Goal: Navigation & Orientation: Understand site structure

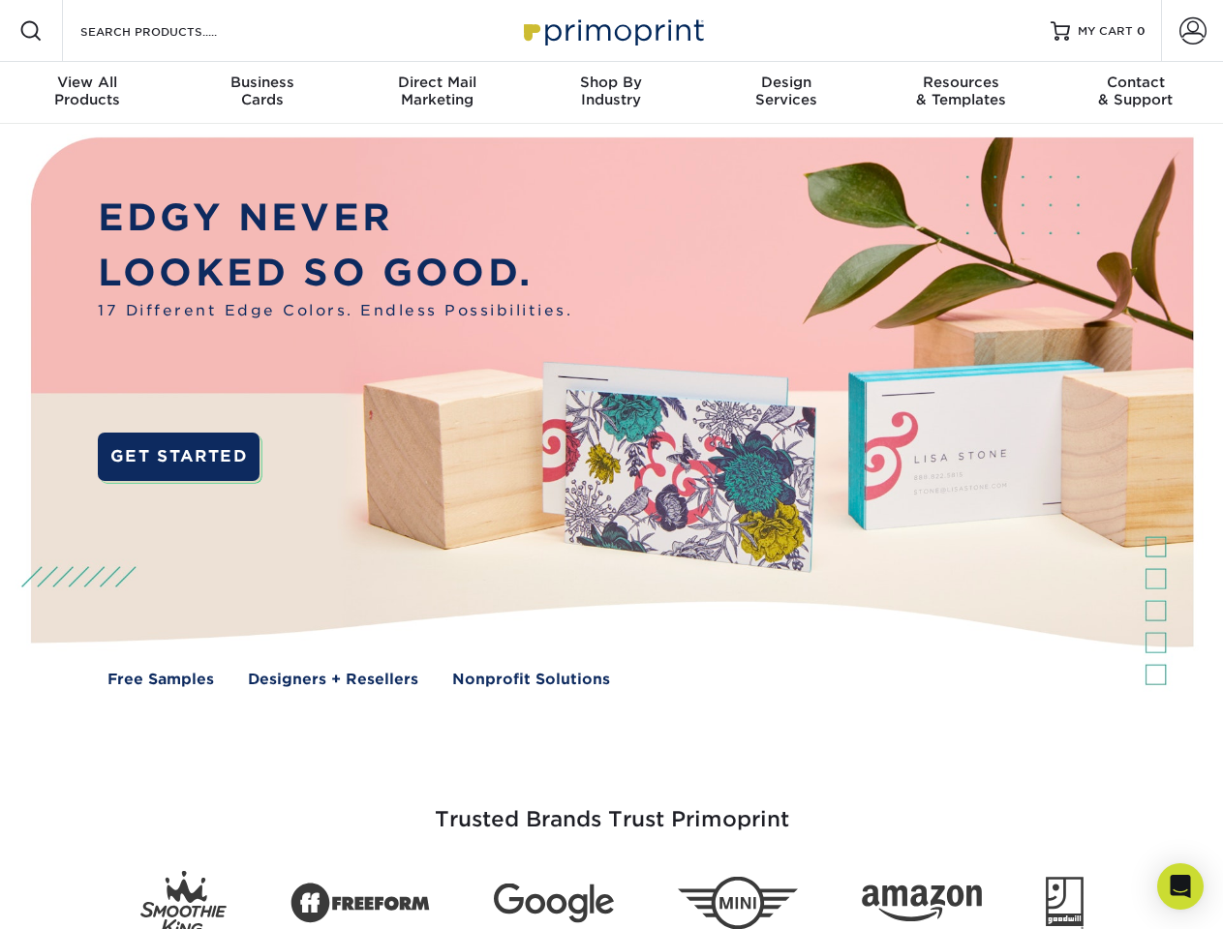
click at [611, 465] on img at bounding box center [611, 426] width 1210 height 605
click at [31, 31] on span at bounding box center [30, 30] width 23 height 23
click at [1192, 31] on span at bounding box center [1192, 30] width 27 height 27
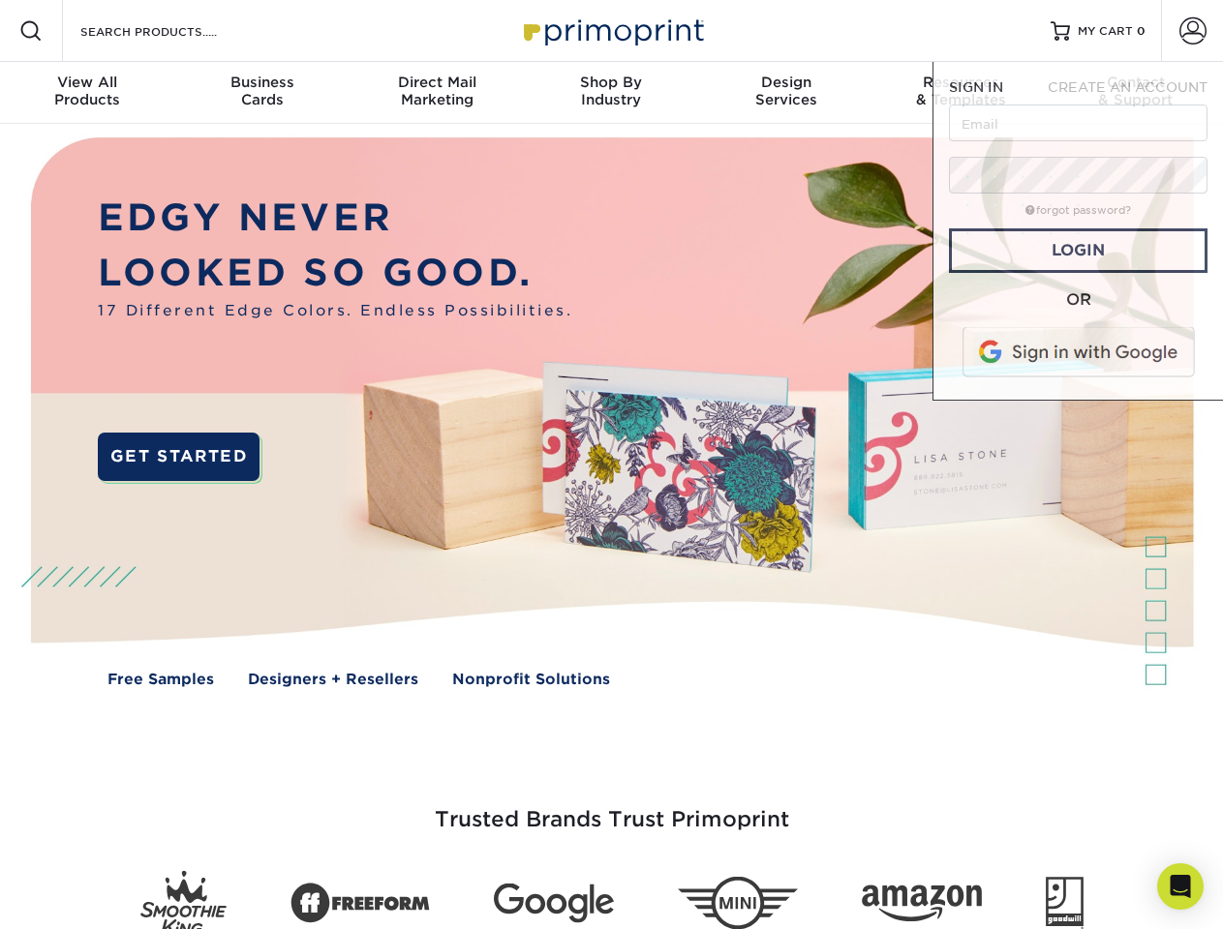
click at [87, 93] on div "View All Products" at bounding box center [87, 91] width 174 height 35
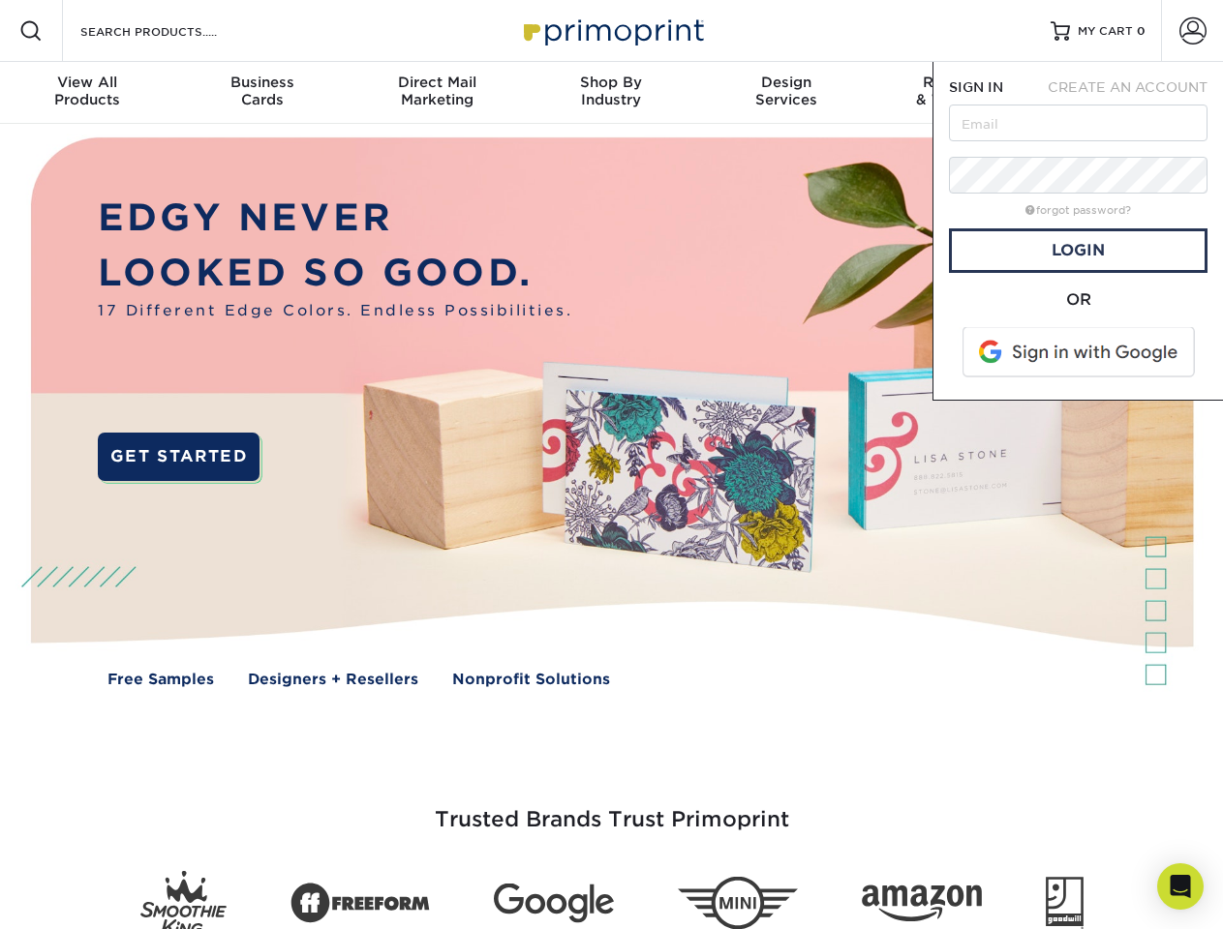
click at [261, 93] on div "Business Cards" at bounding box center [261, 91] width 174 height 35
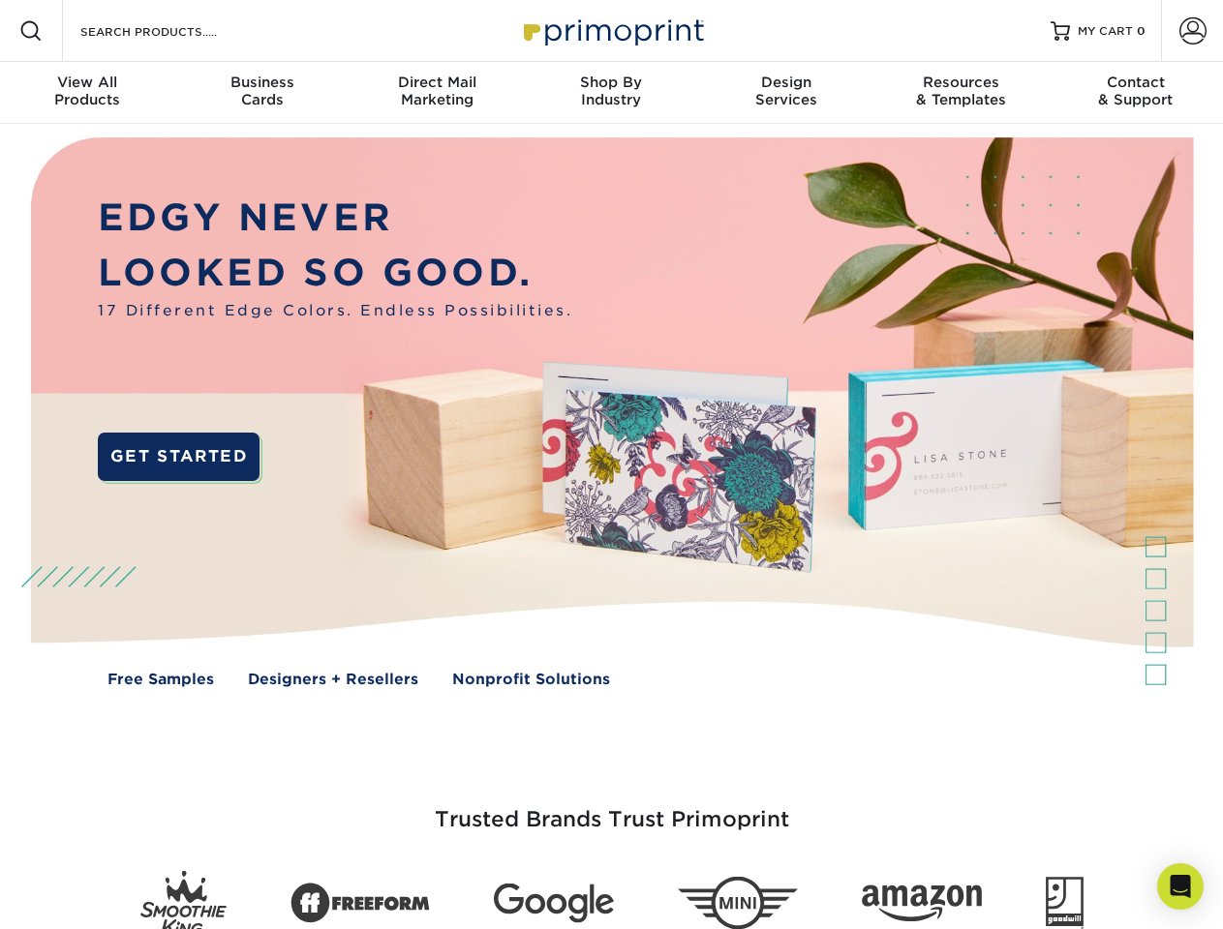
click at [437, 93] on div "Direct Mail Marketing" at bounding box center [436, 91] width 174 height 35
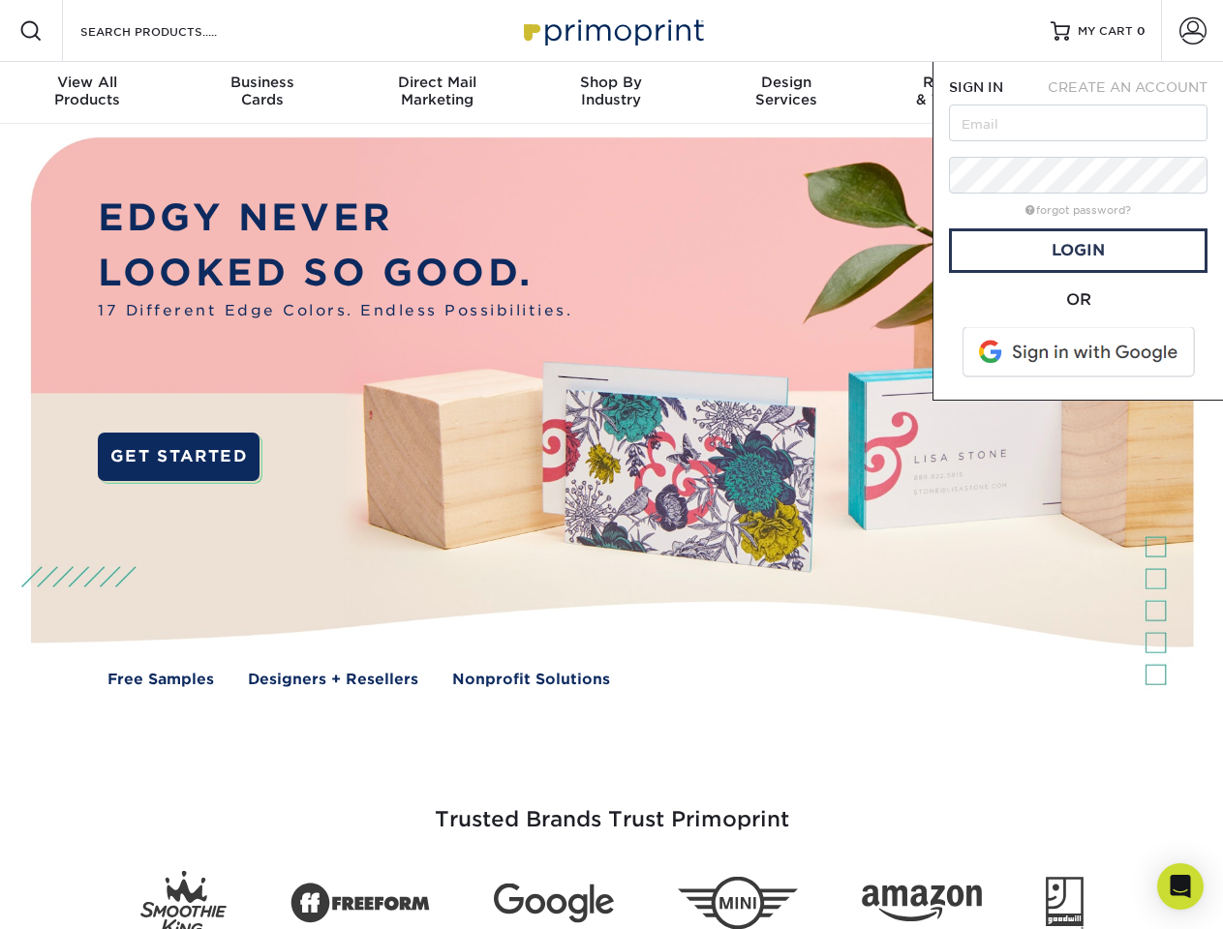
click at [611, 93] on div "Shop By Industry" at bounding box center [611, 91] width 174 height 35
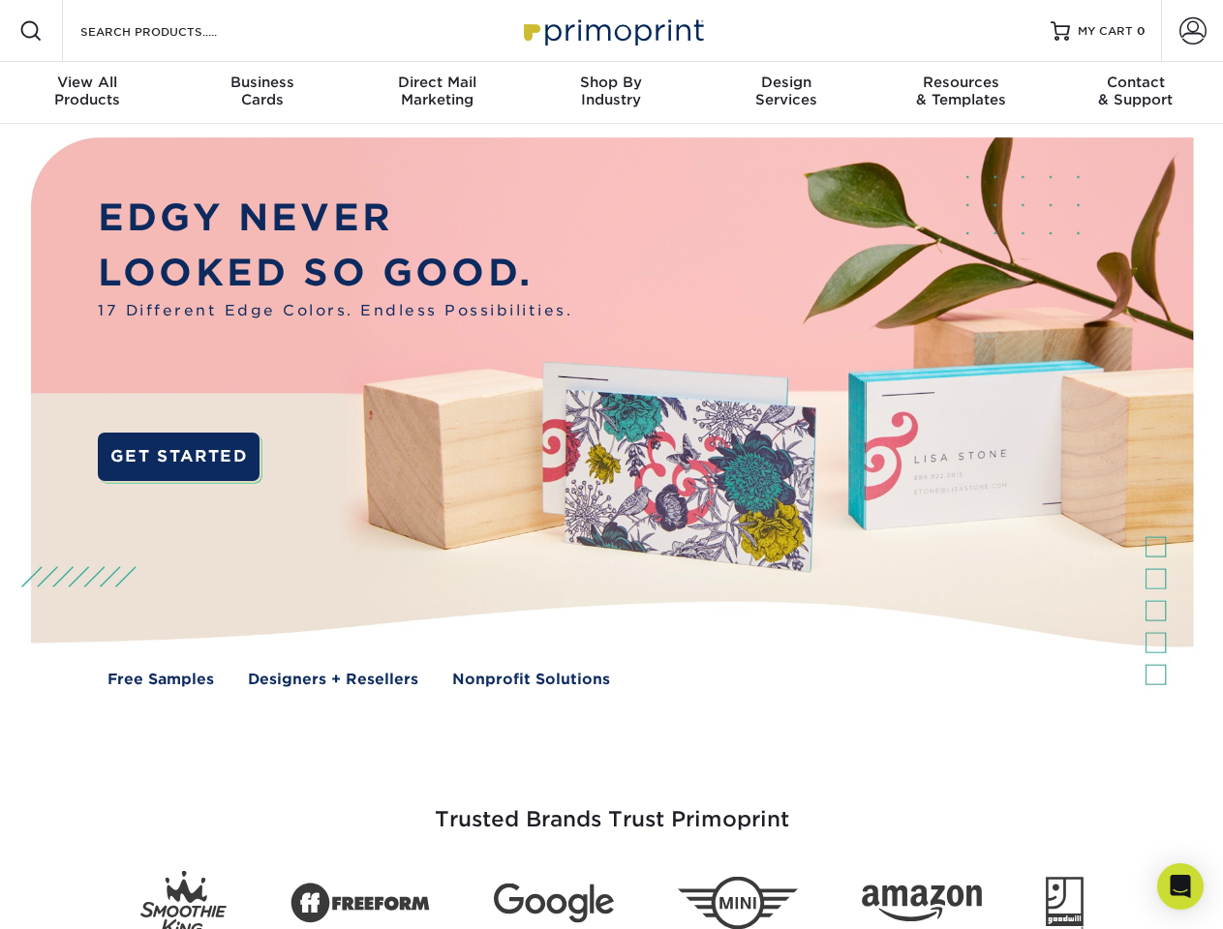
click at [786, 93] on div "Design Services" at bounding box center [786, 91] width 174 height 35
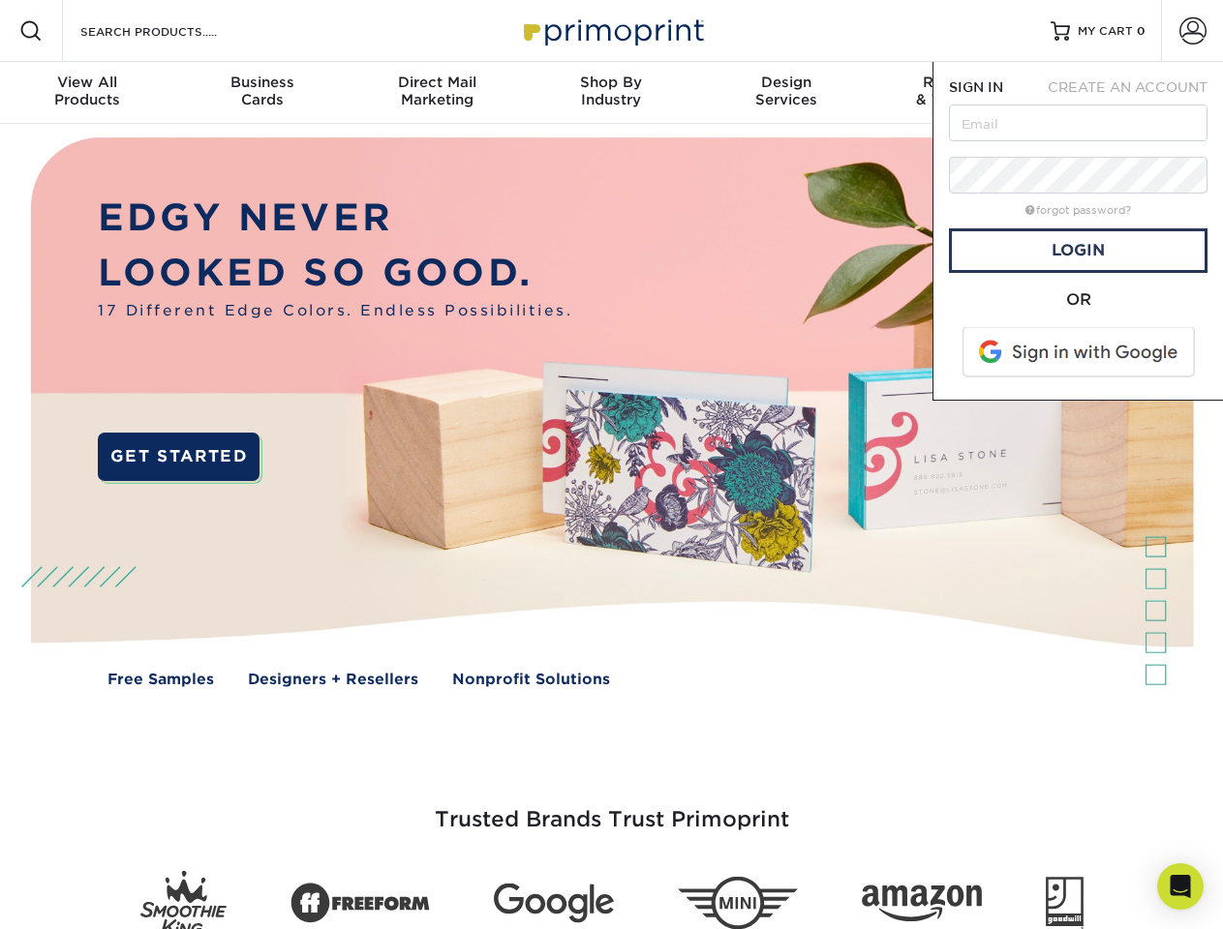
click at [960, 93] on span "SIGN IN" at bounding box center [976, 86] width 54 height 15
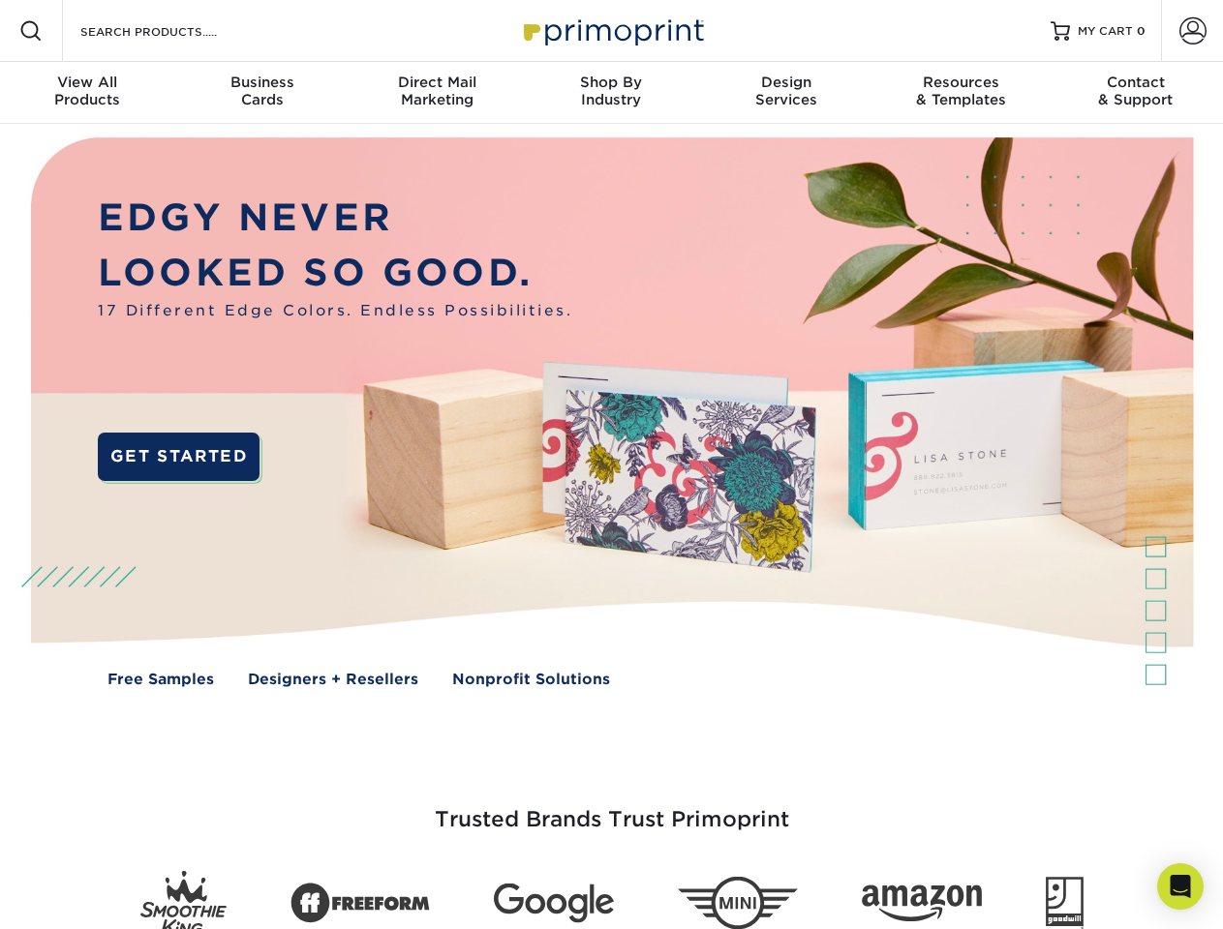
click at [1136, 93] on div "Contact & Support" at bounding box center [1135, 91] width 174 height 35
